Goal: Information Seeking & Learning: Learn about a topic

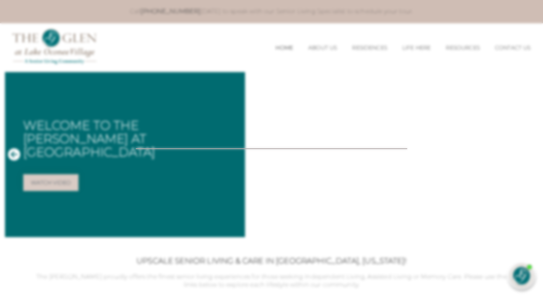
click at [386, 87] on div at bounding box center [271, 148] width 543 height 297
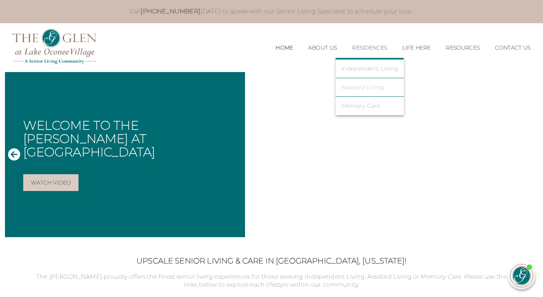
click at [375, 89] on link "Assisted Living" at bounding box center [369, 87] width 57 height 7
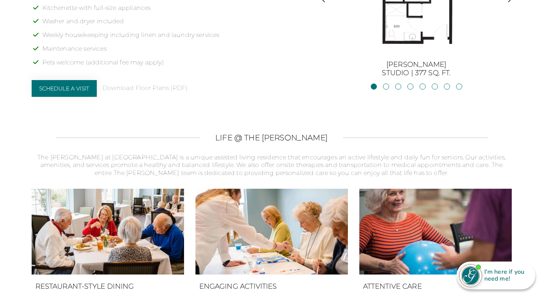
scroll to position [572, 0]
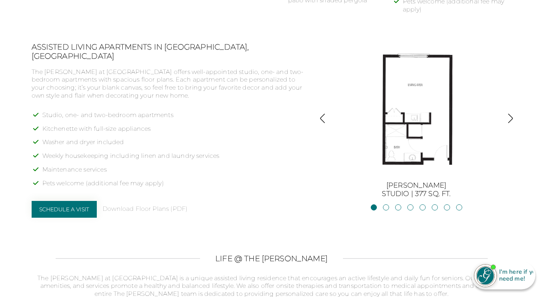
click at [509, 121] on img "button" at bounding box center [510, 118] width 10 height 10
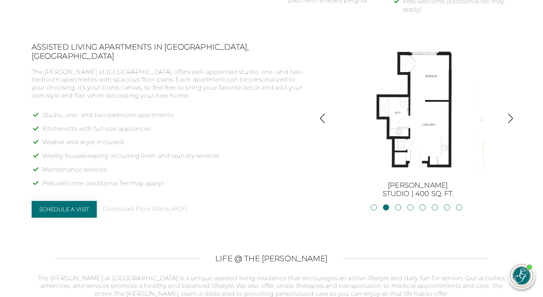
click at [503, 124] on div "BurtonStudio | 377 sq. ft. JacksonStudio | 400 sq. ft. Blue RidgeStudio | 400 s…" at bounding box center [416, 120] width 191 height 156
click at [511, 122] on img "button" at bounding box center [510, 118] width 10 height 10
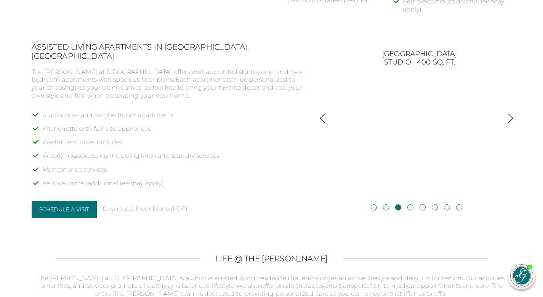
click at [510, 120] on img "button" at bounding box center [510, 118] width 10 height 10
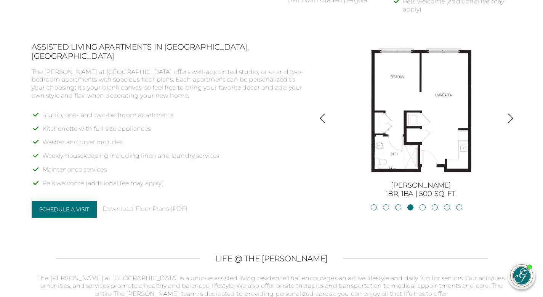
click at [510, 120] on img "button" at bounding box center [510, 118] width 10 height 10
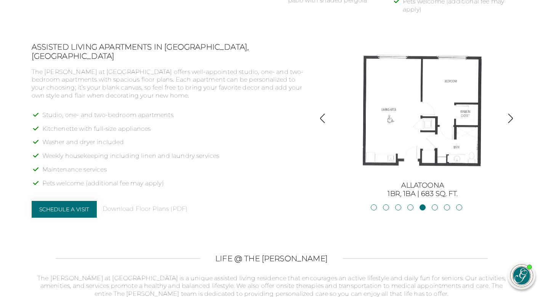
click at [510, 120] on img "button" at bounding box center [510, 118] width 10 height 10
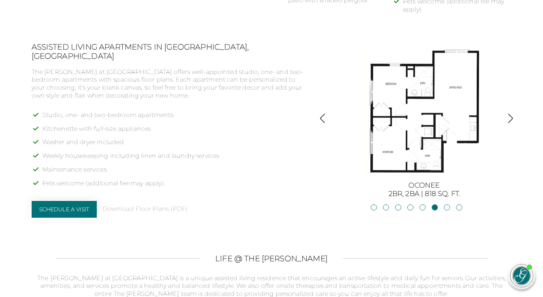
click at [510, 120] on img "button" at bounding box center [510, 118] width 10 height 10
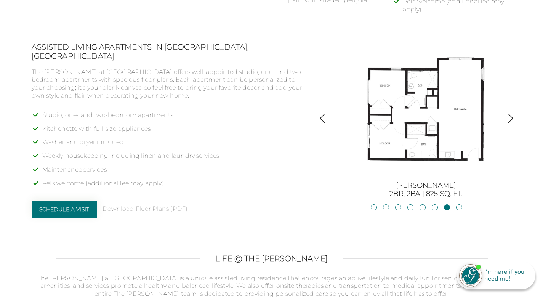
click at [510, 120] on img "button" at bounding box center [510, 118] width 10 height 10
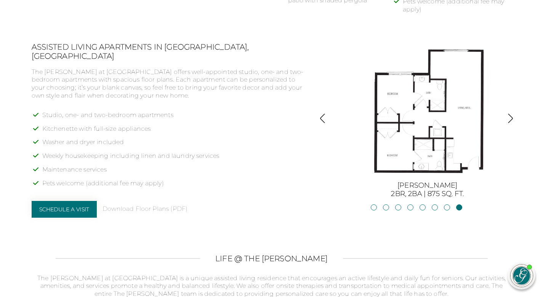
click at [510, 120] on img "button" at bounding box center [510, 118] width 10 height 10
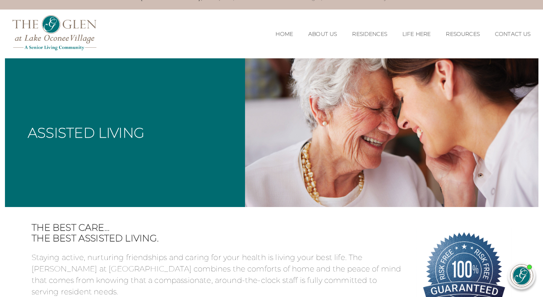
scroll to position [0, 0]
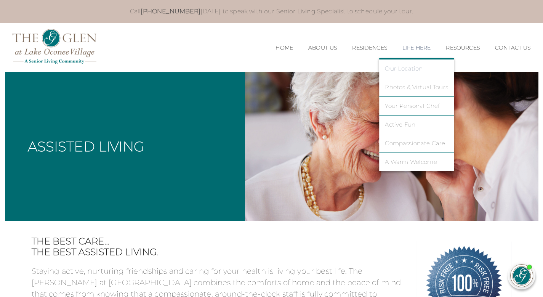
click at [414, 72] on link "Our Location" at bounding box center [416, 68] width 63 height 7
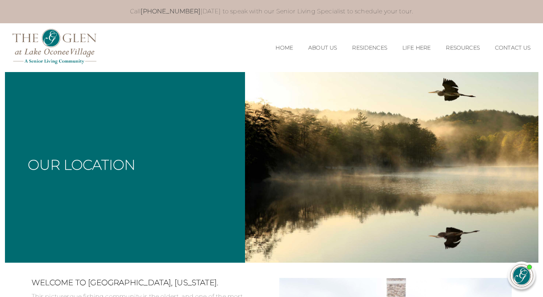
click at [196, 46] on div "MENU CLOSE Home About Us Our Team Risk Free Guarantee Residences Independent Li…" at bounding box center [272, 47] width 534 height 49
click at [175, 47] on div "MENU CLOSE Home About Us Our Team Risk Free Guarantee Residences Independent Li…" at bounding box center [272, 47] width 534 height 49
click at [171, 45] on div "MENU CLOSE Home About Us Our Team Risk Free Guarantee Residences Independent Li…" at bounding box center [272, 47] width 534 height 49
